Goal: Transaction & Acquisition: Purchase product/service

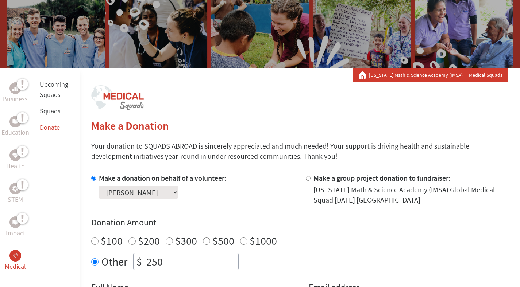
scroll to position [174, 0]
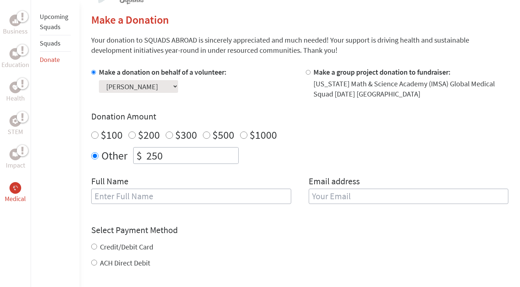
click at [143, 198] on input "text" at bounding box center [191, 196] width 200 height 15
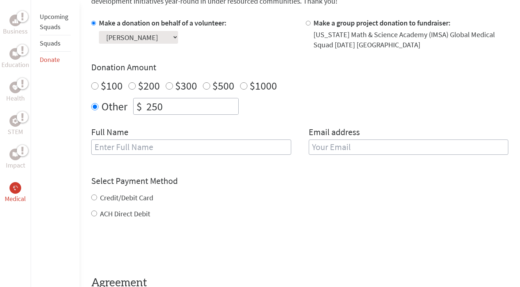
scroll to position [220, 0]
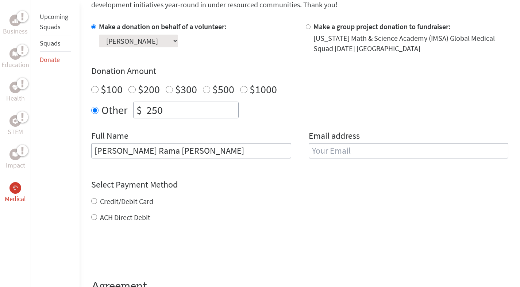
type input "[PERSON_NAME] Rama [PERSON_NAME]"
click at [320, 153] on input "email" at bounding box center [409, 150] width 200 height 15
type input "[EMAIL_ADDRESS][DOMAIN_NAME]"
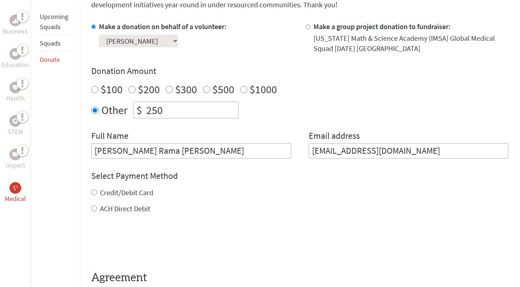
click at [96, 199] on div "Credit/Debit Card ACH Direct Debit" at bounding box center [299, 201] width 417 height 26
click at [93, 193] on input "Credit/Debit Card" at bounding box center [94, 193] width 6 height 6
radio input "true"
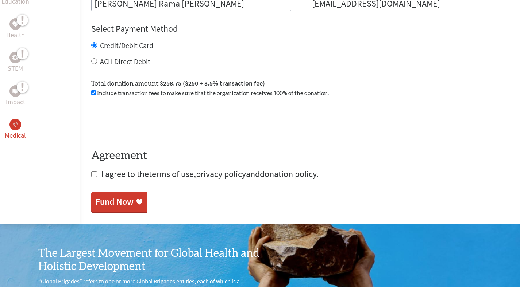
scroll to position [387, 0]
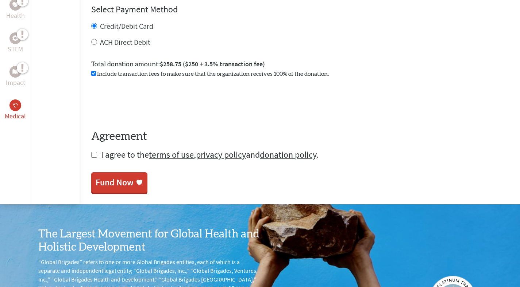
click at [94, 156] on input "checkbox" at bounding box center [94, 155] width 6 height 6
checkbox input "true"
click at [109, 181] on div "Fund Now" at bounding box center [115, 184] width 38 height 12
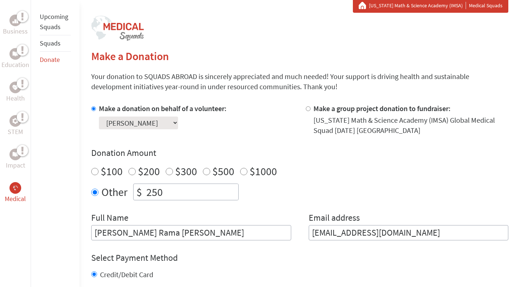
scroll to position [154, 0]
